Goal: Feedback & Contribution: Submit feedback/report problem

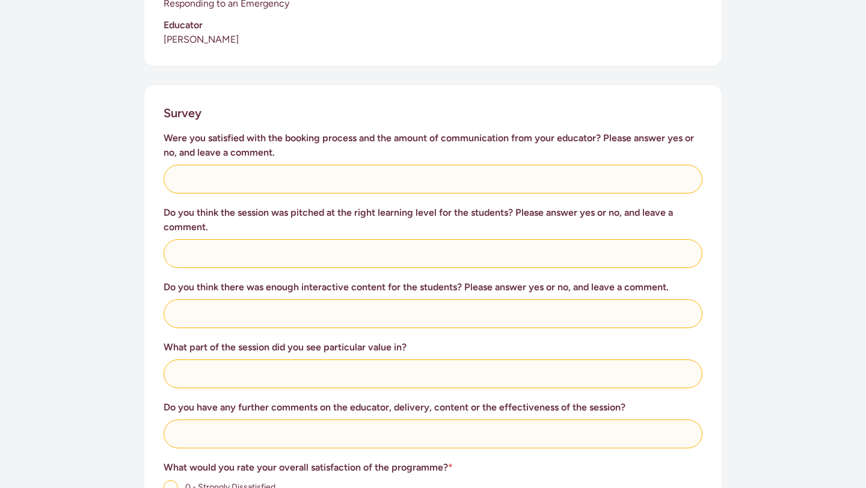
scroll to position [424, 0]
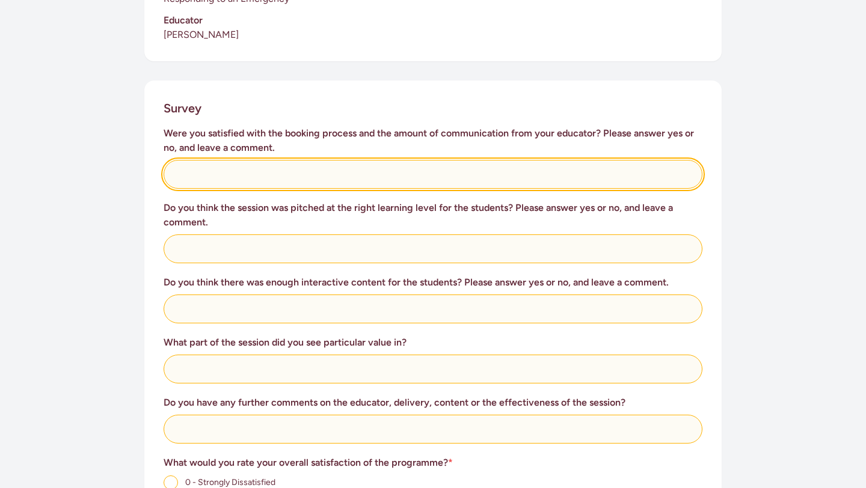
click at [409, 160] on input "text" at bounding box center [433, 174] width 539 height 29
type input "Yes was great!"
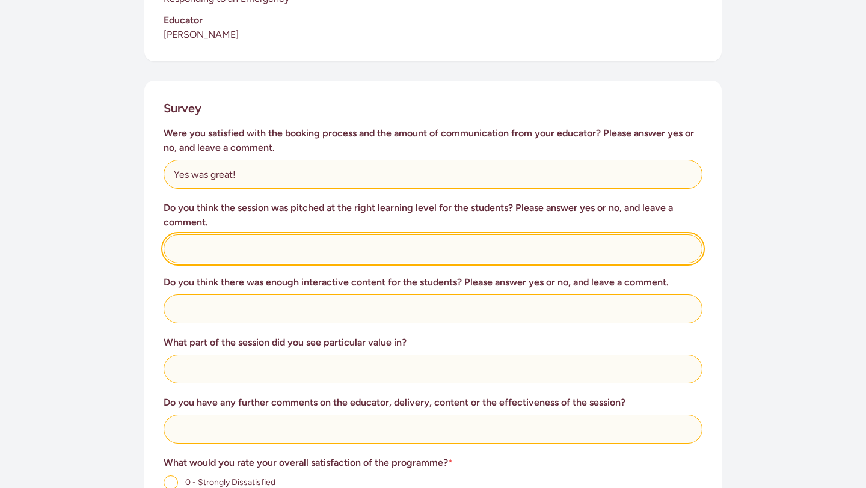
click at [396, 243] on input "text" at bounding box center [433, 248] width 539 height 29
click at [237, 236] on input "[PERSON_NAME] did aweesome, the kids understood the lesson and they were very e…" at bounding box center [433, 248] width 539 height 29
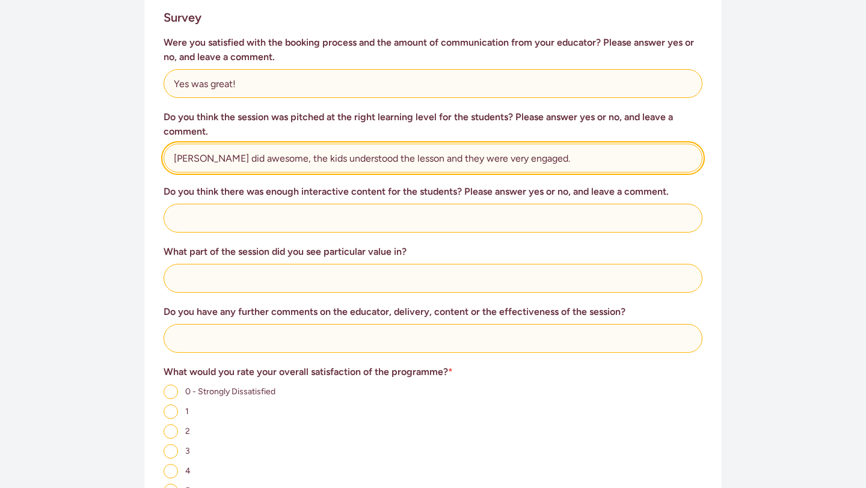
scroll to position [522, 0]
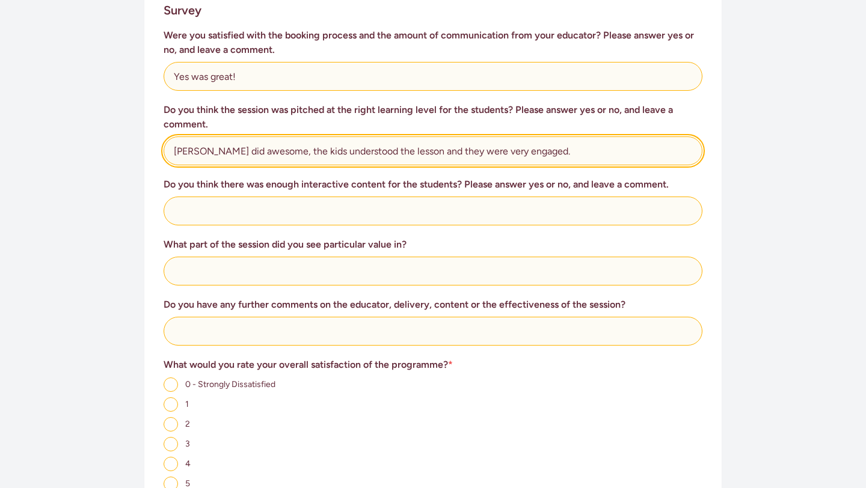
type input "[PERSON_NAME] did awesome, the kids understood the lesson and they were very en…"
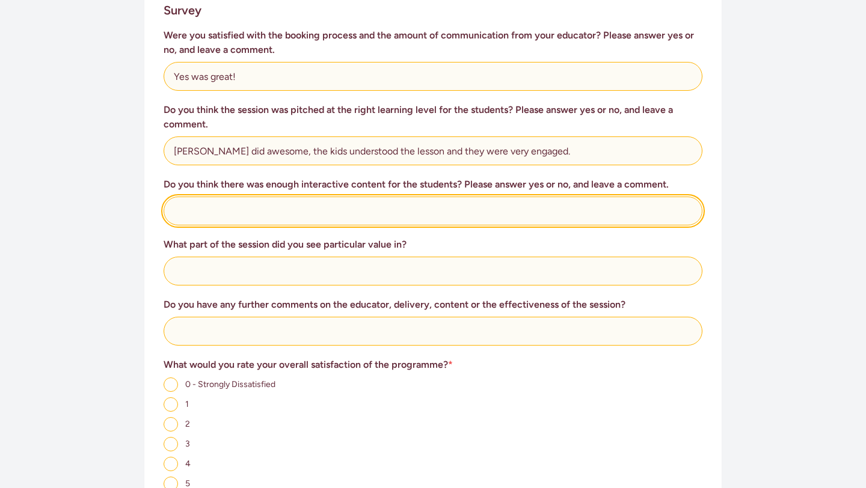
click at [263, 197] on input "text" at bounding box center [433, 211] width 539 height 29
type input "Yes definitely!"
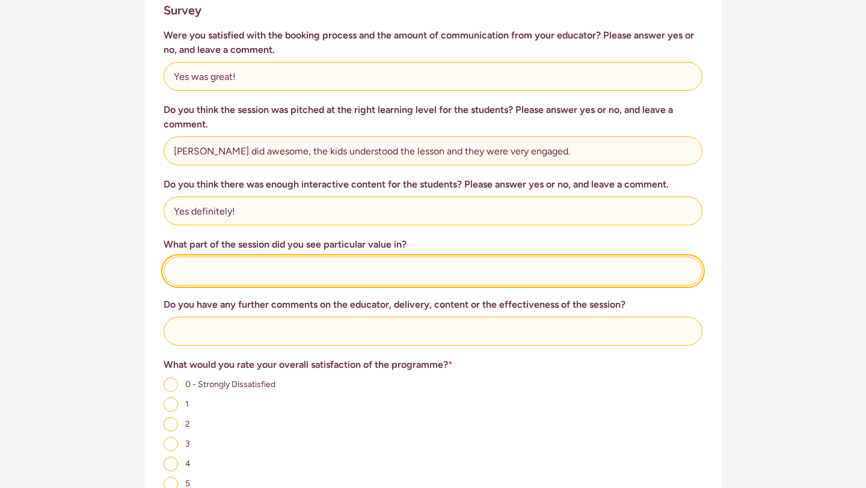
click at [296, 257] on input "text" at bounding box center [433, 271] width 539 height 29
type input "Bandaging and stable side positioning"
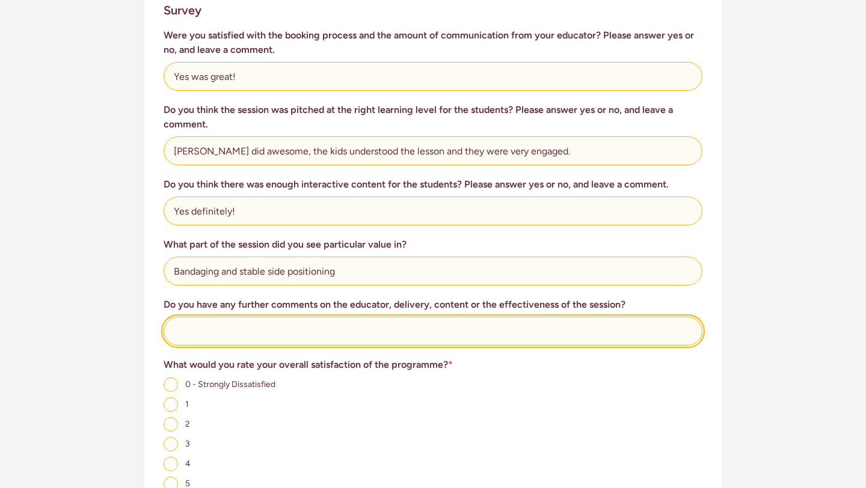
click at [427, 317] on input "text" at bounding box center [433, 331] width 539 height 29
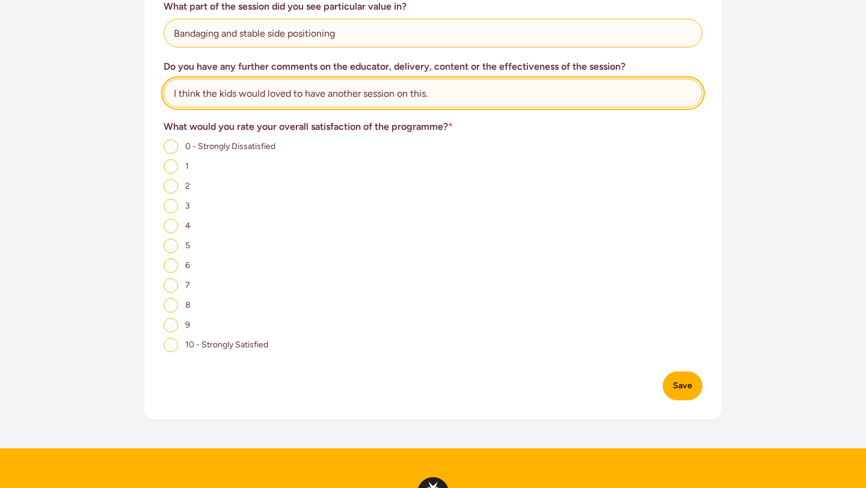
scroll to position [762, 0]
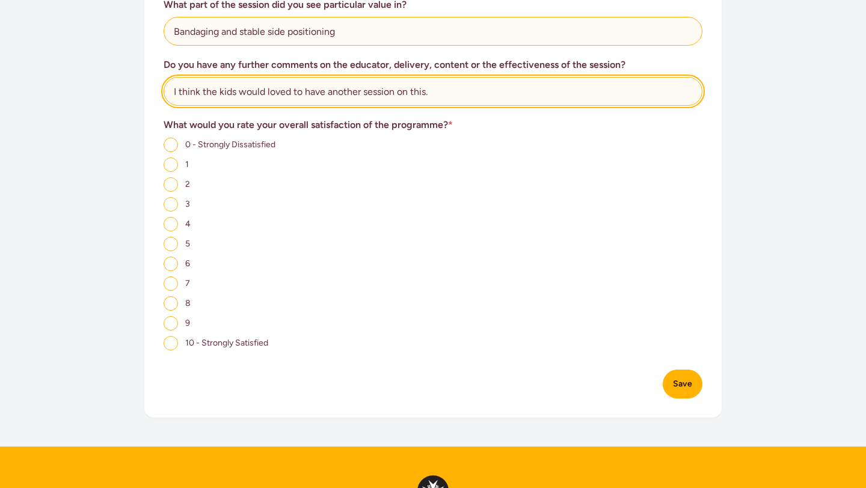
type input "I think the kids would loved to have another session on this."
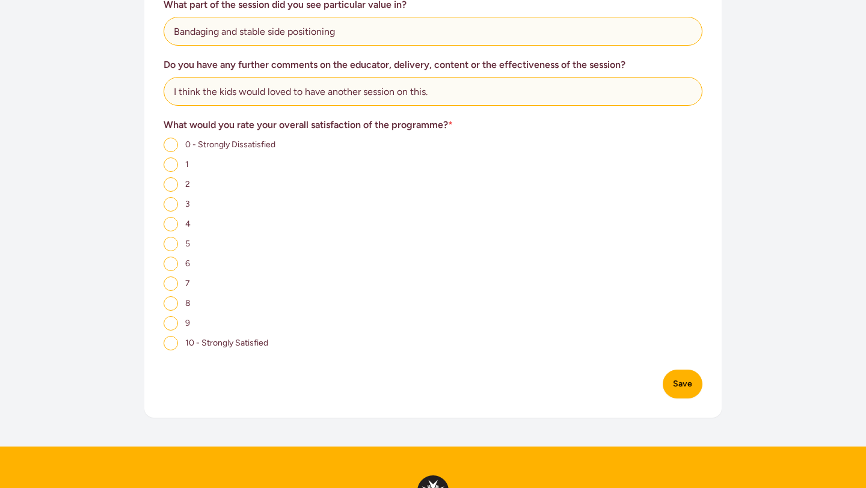
click at [172, 296] on input "8" at bounding box center [171, 303] width 14 height 14
radio input "true"
click at [172, 316] on input "9" at bounding box center [171, 323] width 14 height 14
radio input "true"
click at [687, 370] on button "Save" at bounding box center [683, 384] width 40 height 29
